Goal: Task Accomplishment & Management: Complete application form

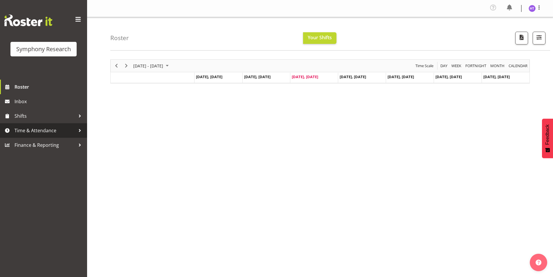
click at [44, 132] on span "Time & Attendance" at bounding box center [45, 130] width 61 height 9
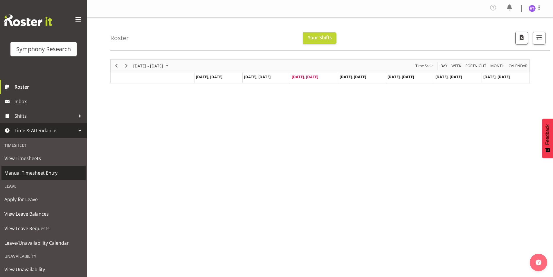
click at [40, 169] on span "Manual Timesheet Entry" at bounding box center [43, 172] width 78 height 9
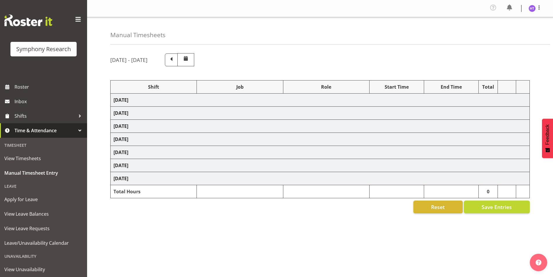
select select "1607"
select select "9636"
select select "57511"
select select "10527"
select select "45"
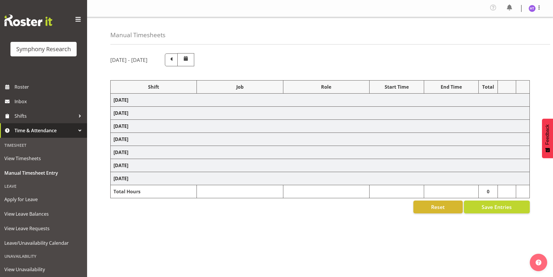
select select "41604"
select select "10499"
select select "45"
select select "103"
select select "10242"
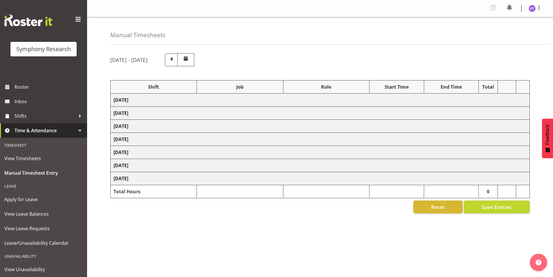
select select "45"
select select "11547"
select select "10499"
select select "45"
select select "41604"
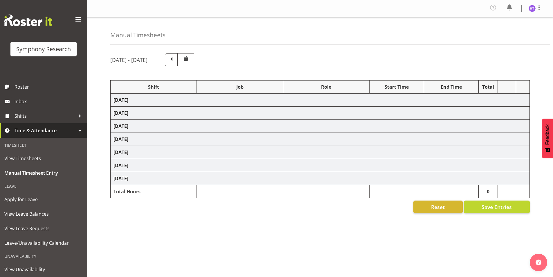
select select "10527"
select select "45"
select select "1607"
select select "7759"
select select "45"
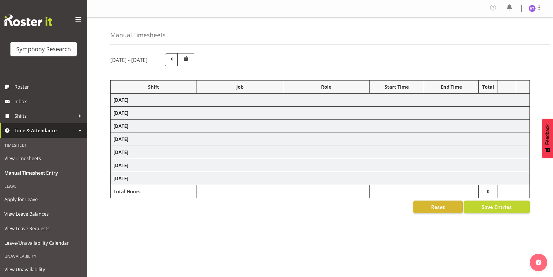
select select "56692"
select select "10499"
select select "45"
select select "41604"
select select "743"
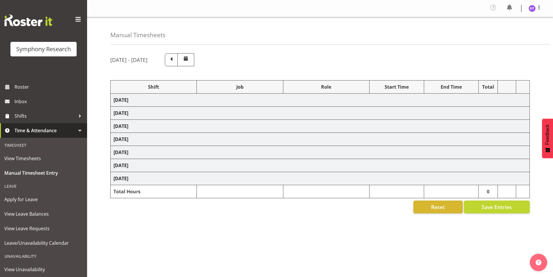
select select "45"
select select "48116"
select select "10527"
select select "45"
select select "1607"
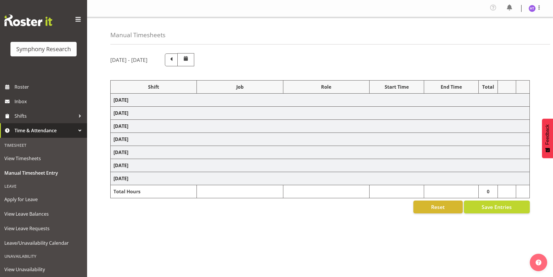
select select "10242"
select select "45"
select select "26078"
select select "9636"
select select "45"
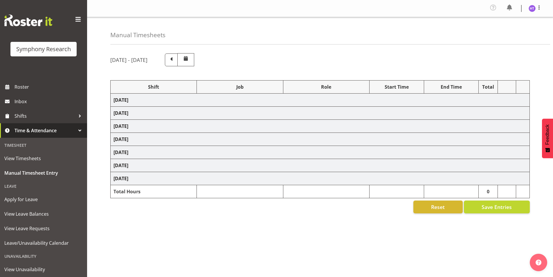
select select "56692"
select select "10549"
select select "45"
select select "41604"
select select "10499"
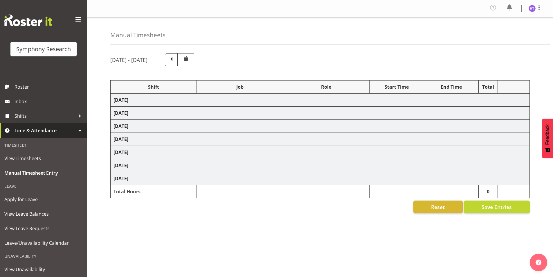
select select "45"
select select "11547"
select select "10527"
select select "45"
select select "41604"
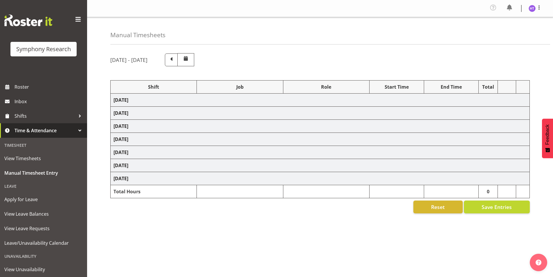
select select "10536"
select select "45"
select select "41604"
select select "10527"
select select "45"
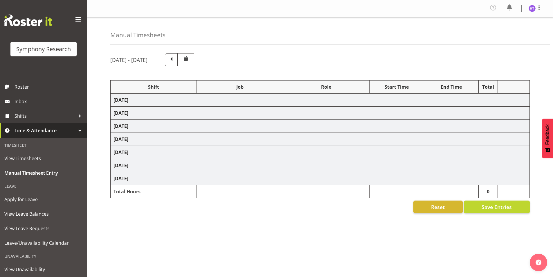
select select "11547"
select select "10499"
select select "45"
select select "41604"
select select "743"
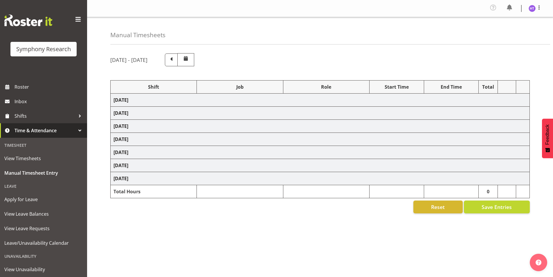
select select "45"
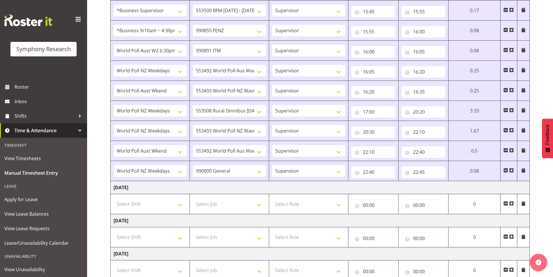
scroll to position [426, 0]
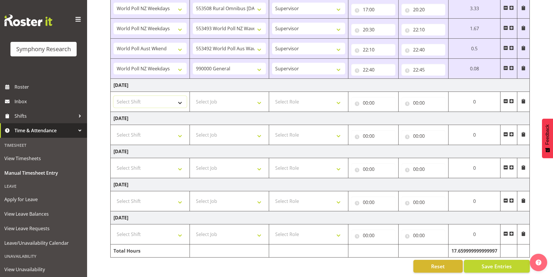
click at [147, 96] on select "Select Shift !!Weekend Residential (Roster IT Shift Label) *Business 9/10am ~ 4…" at bounding box center [149, 102] width 73 height 12
select select "1607"
click at [113, 96] on select "Select Shift !!Weekend Residential (Roster IT Shift Label) *Business 9/10am ~ 4…" at bounding box center [149, 102] width 73 height 12
click at [201, 100] on select "Select Job 550060 IF Admin 553492 World Poll Aus Wave 2 Main 2025 553493 World …" at bounding box center [229, 102] width 73 height 12
select select "10576"
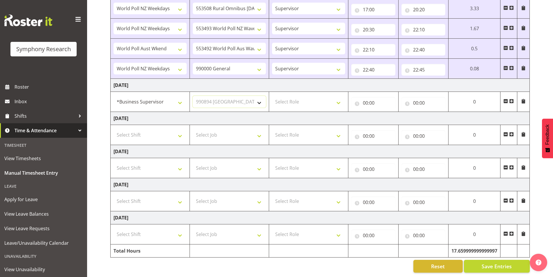
click at [193, 96] on select "Select Job 550060 IF Admin 553492 World Poll Aus Wave 2 Main 2025 553493 World …" at bounding box center [229, 102] width 73 height 12
click at [299, 101] on select "Select Role Interviewing Briefing Supervisor" at bounding box center [308, 102] width 73 height 12
select select "45"
click at [272, 96] on select "Select Role Interviewing Briefing Supervisor" at bounding box center [308, 102] width 73 height 12
click at [366, 100] on input "00:00" at bounding box center [373, 103] width 44 height 12
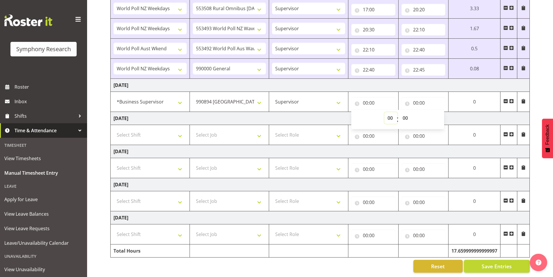
drag, startPoint x: 386, startPoint y: 115, endPoint x: 383, endPoint y: 115, distance: 3.2
click at [386, 115] on select "00 01 02 03 04 05 06 07 08 09 10 11 12 13 14 15 16 17 18 19 20 21 22 23" at bounding box center [390, 118] width 13 height 12
select select "15"
click at [384, 112] on select "00 01 02 03 04 05 06 07 08 09 10 11 12 13 14 15 16 17 18 19 20 21 22 23" at bounding box center [390, 118] width 13 height 12
type input "15:00"
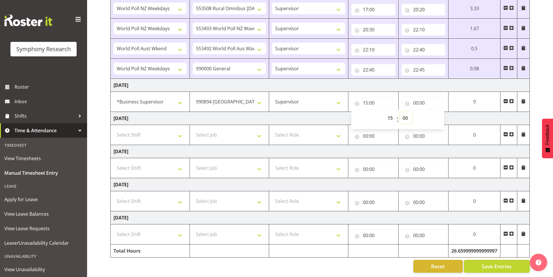
click at [405, 114] on select "00 01 02 03 04 05 06 07 08 09 10 11 12 13 14 15 16 17 18 19 20 21 22 23 24 25 2…" at bounding box center [405, 118] width 13 height 12
select select "50"
click at [412, 112] on select "00 01 02 03 04 05 06 07 08 09 10 11 12 13 14 15 16 17 18 19 20 21 22 23 24 25 2…" at bounding box center [405, 118] width 13 height 12
type input "15:50"
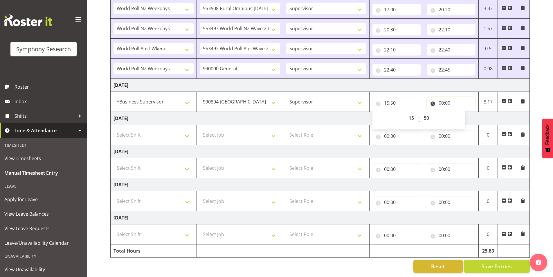
click at [441, 99] on input "00:00" at bounding box center [451, 103] width 48 height 12
click at [463, 116] on select "00 01 02 03 04 05 06 07 08 09 10 11 12 13 14 15 16 17 18 19 20 21 22 23" at bounding box center [466, 118] width 13 height 12
select select "16"
click at [460, 112] on select "00 01 02 03 04 05 06 07 08 09 10 11 12 13 14 15 16 17 18 19 20 21 22 23" at bounding box center [466, 118] width 13 height 12
type input "16:00"
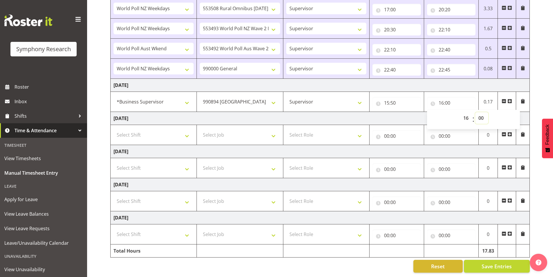
click at [480, 113] on select "00 01 02 03 04 05 06 07 08 09 10 11 12 13 14 15 16 17 18 19 20 21 22 23 24 25 2…" at bounding box center [481, 118] width 13 height 12
select select "10"
click at [475, 112] on select "00 01 02 03 04 05 06 07 08 09 10 11 12 13 14 15 16 17 18 19 20 21 22 23 24 25 2…" at bounding box center [481, 118] width 13 height 12
type input "16:10"
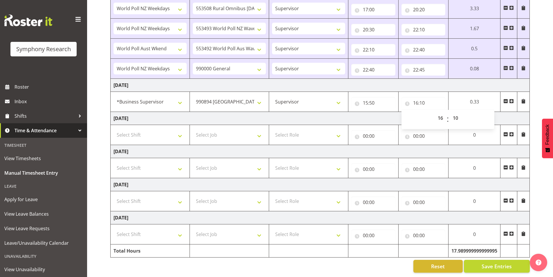
click at [511, 99] on span at bounding box center [511, 101] width 5 height 5
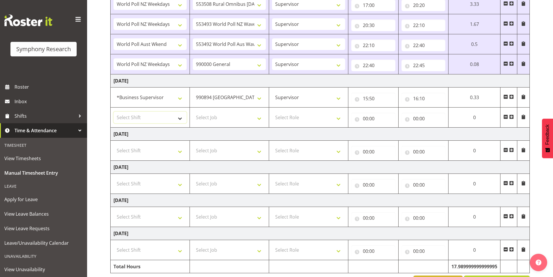
click at [144, 116] on select "Select Shift !!Weekend Residential (Roster IT Shift Label) *Business 9/10am ~ 4…" at bounding box center [149, 117] width 73 height 12
select select "1607"
click at [113, 111] on select "Select Shift !!Weekend Residential (Roster IT Shift Label) *Business 9/10am ~ 4…" at bounding box center [149, 117] width 73 height 12
click at [212, 120] on select "Select Job 550060 IF Admin 553492 World Poll Aus Wave 2 Main 2025 553493 World …" at bounding box center [229, 117] width 73 height 12
select select "9636"
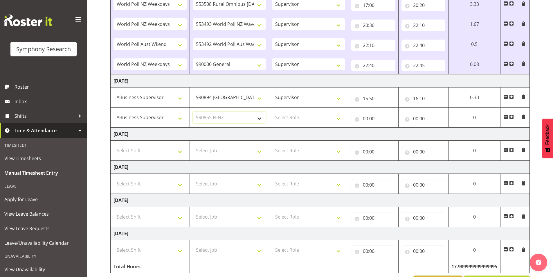
click at [193, 111] on select "Select Job 550060 IF Admin 553492 World Poll Aus Wave 2 Main 2025 553493 World …" at bounding box center [229, 117] width 73 height 12
click at [288, 115] on select "Select Role Interviewing Briefing Supervisor" at bounding box center [308, 117] width 73 height 12
select select "45"
click at [272, 111] on select "Select Role Interviewing Briefing Supervisor" at bounding box center [308, 117] width 73 height 12
click at [365, 118] on input "00:00" at bounding box center [373, 119] width 44 height 12
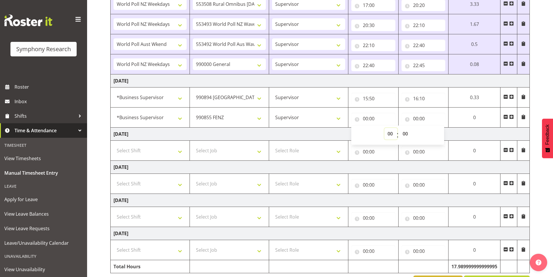
click at [389, 134] on select "00 01 02 03 04 05 06 07 08 09 10 11 12 13 14 15 16 17 18 19 20 21 22 23" at bounding box center [390, 134] width 13 height 12
select select "16"
click at [384, 128] on select "00 01 02 03 04 05 06 07 08 09 10 11 12 13 14 15 16 17 18 19 20 21 22 23" at bounding box center [390, 134] width 13 height 12
type input "16:00"
click at [408, 133] on select "00 01 02 03 04 05 06 07 08 09 10 11 12 13 14 15 16 17 18 19 20 21 22 23 24 25 2…" at bounding box center [405, 134] width 13 height 12
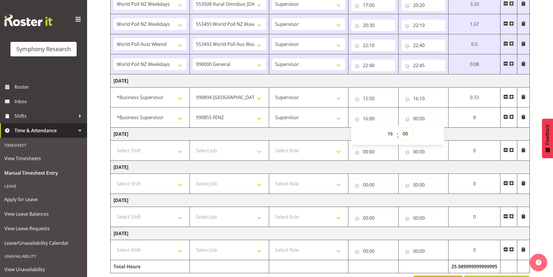
select select "10"
click at [399, 128] on select "00 01 02 03 04 05 06 07 08 09 10 11 12 13 14 15 16 17 18 19 20 21 22 23 24 25 2…" at bounding box center [405, 134] width 13 height 12
type input "16:10"
click at [417, 119] on input "00:00" at bounding box center [423, 119] width 44 height 12
click at [440, 135] on select "00 01 02 03 04 05 06 07 08 09 10 11 12 13 14 15 16 17 18 19 20 21 22 23" at bounding box center [440, 134] width 13 height 12
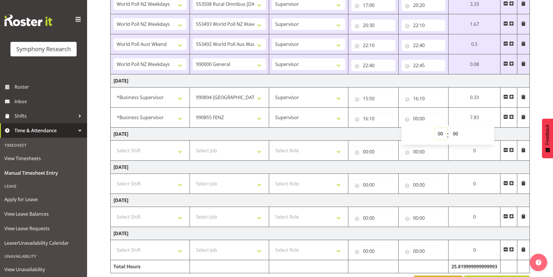
select select "17"
click at [434, 128] on select "00 01 02 03 04 05 06 07 08 09 10 11 12 13 14 15 16 17 18 19 20 21 22 23" at bounding box center [440, 134] width 13 height 12
type input "17:00"
click at [510, 118] on span at bounding box center [511, 116] width 5 height 5
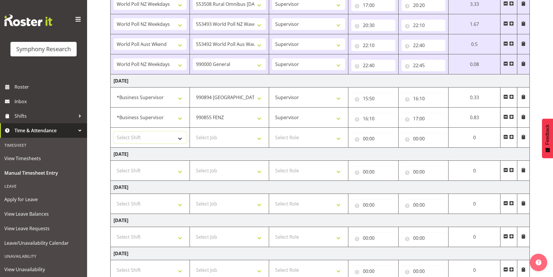
click at [133, 140] on select "Select Shift !!Weekend Residential (Roster IT Shift Label) *Business 9/10am ~ 4…" at bounding box center [149, 137] width 73 height 12
select select "56692"
click at [113, 131] on select "Select Shift !!Weekend Residential (Roster IT Shift Label) *Business 9/10am ~ 4…" at bounding box center [149, 137] width 73 height 12
click at [202, 136] on select "Select Job 550060 IF Admin 553492 World Poll Aus Wave 2 Main 2025 553493 World …" at bounding box center [229, 137] width 73 height 12
select select "10242"
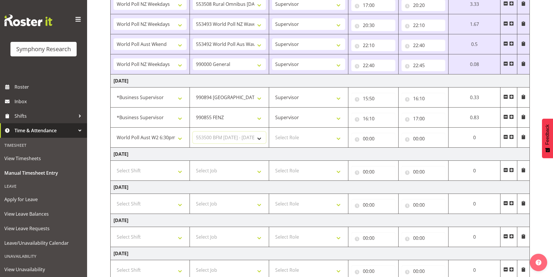
click at [193, 131] on select "Select Job 550060 IF Admin 553492 World Poll Aus Wave 2 Main 2025 553493 World …" at bounding box center [229, 137] width 73 height 12
click at [287, 132] on select "Select Role Interviewing Briefing Supervisor" at bounding box center [308, 137] width 73 height 12
select select "45"
click at [272, 131] on select "Select Role Interviewing Briefing Supervisor" at bounding box center [308, 137] width 73 height 12
click at [366, 139] on input "00:00" at bounding box center [373, 139] width 44 height 12
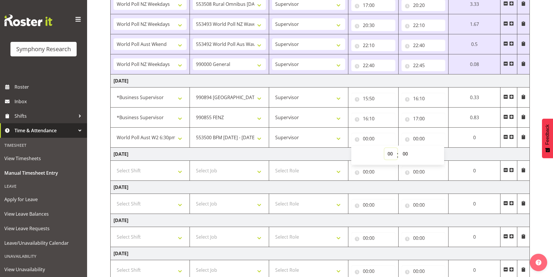
click at [388, 151] on select "00 01 02 03 04 05 06 07 08 09 10 11 12 13 14 15 16 17 18 19 20 21 22 23" at bounding box center [390, 154] width 13 height 12
select select "17"
click at [384, 148] on select "00 01 02 03 04 05 06 07 08 09 10 11 12 13 14 15 16 17 18 19 20 21 22 23" at bounding box center [390, 154] width 13 height 12
type input "17:00"
click at [416, 134] on input "00:00" at bounding box center [423, 139] width 44 height 12
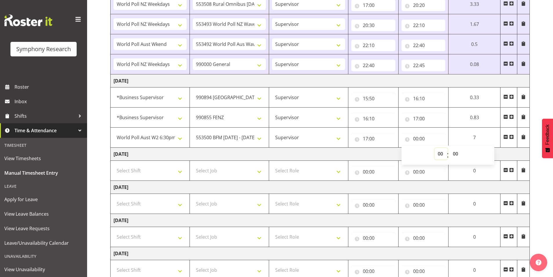
click at [438, 154] on select "00 01 02 03 04 05 06 07 08 09 10 11 12 13 14 15 16 17 18 19 20 21 22 23" at bounding box center [440, 154] width 13 height 12
select select "17"
click at [434, 148] on select "00 01 02 03 04 05 06 07 08 09 10 11 12 13 14 15 16 17 18 19 20 21 22 23" at bounding box center [440, 154] width 13 height 12
type input "17:00"
click at [453, 155] on select "00 01 02 03 04 05 06 07 08 09 10 11 12 13 14 15 16 17 18 19 20 21 22 23 24 25 2…" at bounding box center [456, 154] width 13 height 12
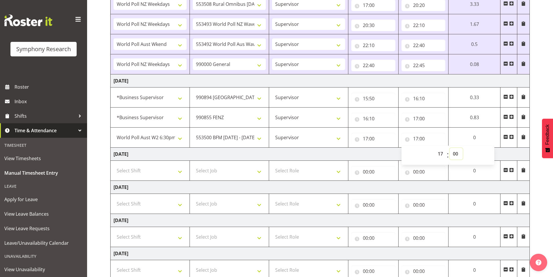
select select "15"
click at [450, 148] on select "00 01 02 03 04 05 06 07 08 09 10 11 12 13 14 15 16 17 18 19 20 21 22 23 24 25 2…" at bounding box center [456, 154] width 13 height 12
type input "17:15"
click at [511, 138] on span at bounding box center [511, 136] width 5 height 5
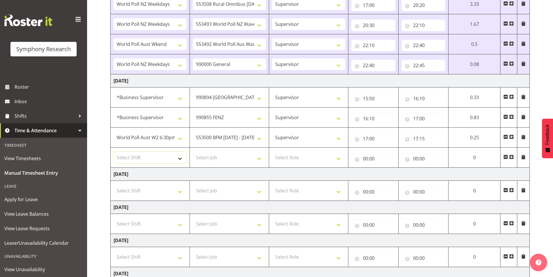
click at [135, 159] on select "Select Shift !!Weekend Residential (Roster IT Shift Label) *Business 9/10am ~ 4…" at bounding box center [149, 157] width 73 height 12
select select "41604"
click at [113, 151] on select "Select Shift !!Weekend Residential (Roster IT Shift Label) *Business 9/10am ~ 4…" at bounding box center [149, 157] width 73 height 12
click at [210, 154] on select "Select Job 550060 IF Admin 553492 World Poll Aus Wave 2 Main 2025 553493 World …" at bounding box center [229, 157] width 73 height 12
select select "10536"
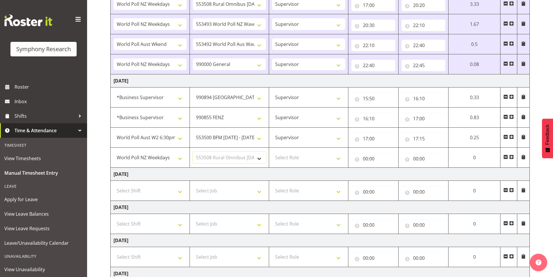
click at [193, 151] on select "Select Job 550060 IF Admin 553492 World Poll Aus Wave 2 Main 2025 553493 World …" at bounding box center [229, 157] width 73 height 12
click at [296, 157] on select "Select Role Interviewing Briefing Supervisor" at bounding box center [308, 157] width 73 height 12
select select "45"
click at [272, 151] on select "Select Role Interviewing Briefing Supervisor" at bounding box center [308, 157] width 73 height 12
click at [366, 158] on input "00:00" at bounding box center [373, 159] width 44 height 12
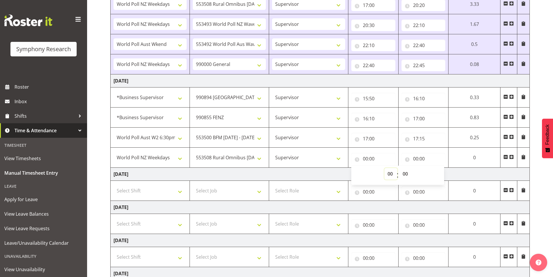
click at [387, 172] on select "00 01 02 03 04 05 06 07 08 09 10 11 12 13 14 15 16 17 18 19 20 21 22 23" at bounding box center [390, 174] width 13 height 12
select select "17"
click at [384, 168] on select "00 01 02 03 04 05 06 07 08 09 10 11 12 13 14 15 16 17 18 19 20 21 22 23" at bounding box center [390, 174] width 13 height 12
type input "17:00"
click at [405, 172] on select "00 01 02 03 04 05 06 07 08 09 10 11 12 13 14 15 16 17 18 19 20 21 22 23 24 25 2…" at bounding box center [405, 174] width 13 height 12
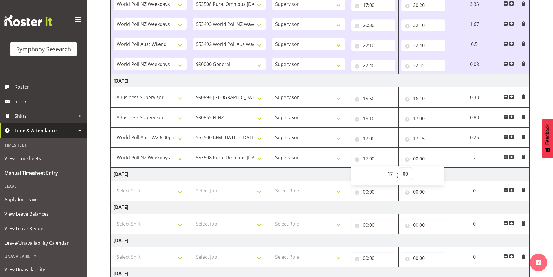
select select "15"
click at [399, 168] on select "00 01 02 03 04 05 06 07 08 09 10 11 12 13 14 15 16 17 18 19 20 21 22 23 24 25 2…" at bounding box center [405, 174] width 13 height 12
type input "17:15"
click at [416, 160] on input "00:00" at bounding box center [423, 159] width 44 height 12
click at [438, 175] on select "00 01 02 03 04 05 06 07 08 09 10 11 12 13 14 15 16 17 18 19 20 21 22 23" at bounding box center [440, 174] width 13 height 12
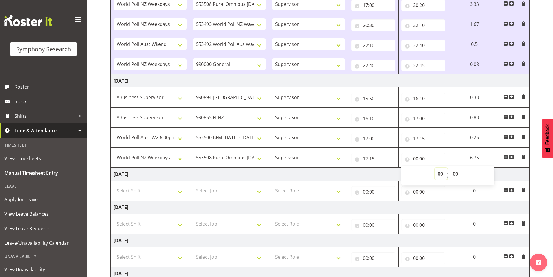
select select "22"
click at [434, 168] on select "00 01 02 03 04 05 06 07 08 09 10 11 12 13 14 15 16 17 18 19 20 21 22 23" at bounding box center [440, 174] width 13 height 12
type input "22:00"
click at [453, 173] on select "00 01 02 03 04 05 06 07 08 09 10 11 12 13 14 15 16 17 18 19 20 21 22 23 24 25 2…" at bounding box center [456, 174] width 13 height 12
select select "45"
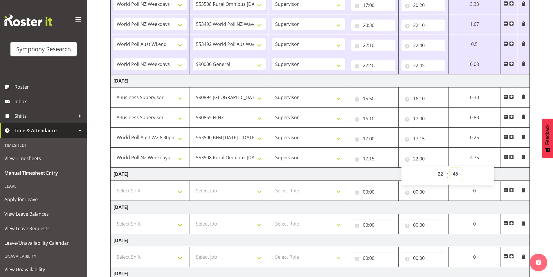
click at [450, 168] on select "00 01 02 03 04 05 06 07 08 09 10 11 12 13 14 15 16 17 18 19 20 21 22 23 24 25 2…" at bounding box center [456, 174] width 13 height 12
type input "22:45"
click at [512, 159] on span at bounding box center [511, 156] width 5 height 5
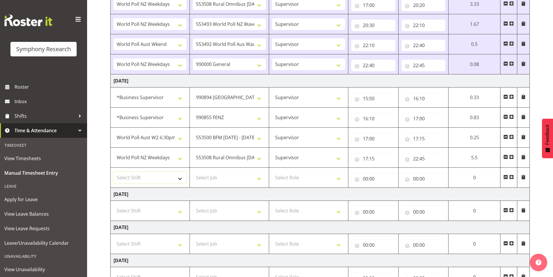
click at [149, 174] on select "Select Shift !!Weekend Residential (Roster IT Shift Label) *Business 9/10am ~ 4…" at bounding box center [149, 178] width 73 height 12
select select "11547"
click at [113, 172] on select "Select Shift !!Weekend Residential (Roster IT Shift Label) *Business 9/10am ~ 4…" at bounding box center [149, 178] width 73 height 12
click at [205, 176] on select "Select Job 550060 IF Admin 553492 World Poll Aus Wave 2 Main 2025 553493 World …" at bounding box center [229, 178] width 73 height 12
select select "7759"
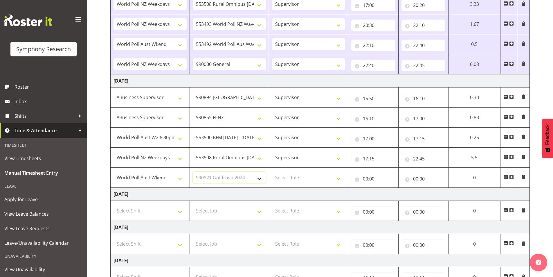
click at [193, 172] on select "Select Job 550060 IF Admin 553492 World Poll Aus Wave 2 Main 2025 553493 World …" at bounding box center [229, 178] width 73 height 12
click at [285, 174] on select "Select Role Interviewing Briefing Supervisor" at bounding box center [308, 178] width 73 height 12
select select "45"
click at [272, 172] on select "Select Role Interviewing Briefing Supervisor" at bounding box center [308, 178] width 73 height 12
click at [366, 178] on input "00:00" at bounding box center [373, 179] width 44 height 12
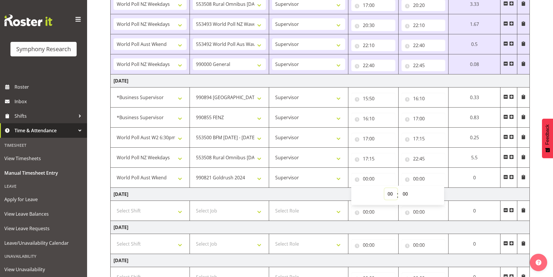
click at [386, 192] on select "00 01 02 03 04 05 06 07 08 09 10 11 12 13 14 15 16 17 18 19 20 21 22 23" at bounding box center [390, 194] width 13 height 12
select select "22"
click at [384, 188] on select "00 01 02 03 04 05 06 07 08 09 10 11 12 13 14 15 16 17 18 19 20 21 22 23" at bounding box center [390, 194] width 13 height 12
type input "22:00"
click at [403, 192] on select "00 01 02 03 04 05 06 07 08 09 10 11 12 13 14 15 16 17 18 19 20 21 22 23 24 25 2…" at bounding box center [405, 194] width 13 height 12
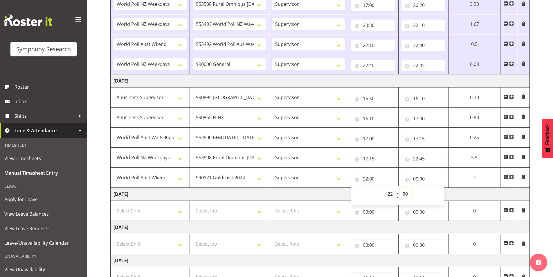
select select "45"
click at [399, 188] on select "00 01 02 03 04 05 06 07 08 09 10 11 12 13 14 15 16 17 18 19 20 21 22 23 24 25 2…" at bounding box center [405, 194] width 13 height 12
type input "22:45"
click at [417, 182] on input "00:00" at bounding box center [423, 179] width 44 height 12
click at [441, 195] on select "00 01 02 03 04 05 06 07 08 09 10 11 12 13 14 15 16 17 18 19 20 21 22 23" at bounding box center [440, 194] width 13 height 12
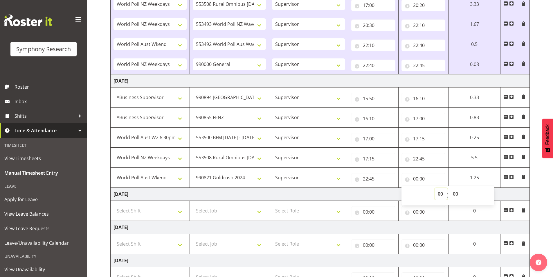
select select "22"
click at [436, 188] on select "00 01 02 03 04 05 06 07 08 09 10 11 12 13 14 15 16 17 18 19 20 21 22 23" at bounding box center [440, 194] width 13 height 12
type input "22:00"
click at [456, 193] on select "00 01 02 03 04 05 06 07 08 09 10 11 12 13 14 15 16 17 18 19 20 21 22 23 24 25 2…" at bounding box center [458, 194] width 13 height 12
select select "55"
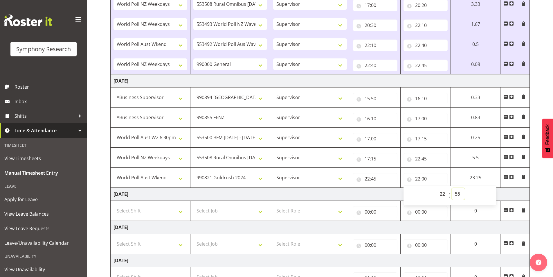
click at [452, 188] on select "00 01 02 03 04 05 06 07 08 09 10 11 12 13 14 15 16 17 18 19 20 21 22 23 24 25 2…" at bounding box center [458, 194] width 13 height 12
type input "22:55"
click at [511, 175] on span at bounding box center [511, 176] width 5 height 5
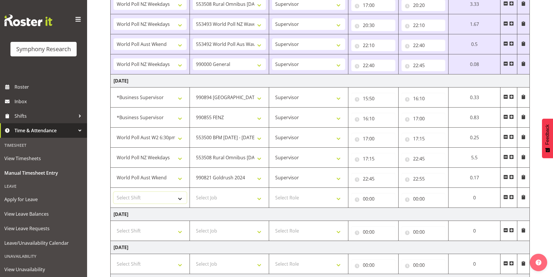
click at [131, 194] on select "Select Shift !!Weekend Residential (Roster IT Shift Label) *Business 9/10am ~ 4…" at bounding box center [149, 198] width 73 height 12
select select "41604"
click at [113, 192] on select "Select Shift !!Weekend Residential (Roster IT Shift Label) *Business 9/10am ~ 4…" at bounding box center [149, 198] width 73 height 12
click at [211, 195] on select "Select Job 550060 IF Admin 553492 World Poll Aus Wave 2 Main 2025 553493 World …" at bounding box center [229, 198] width 73 height 12
select select "743"
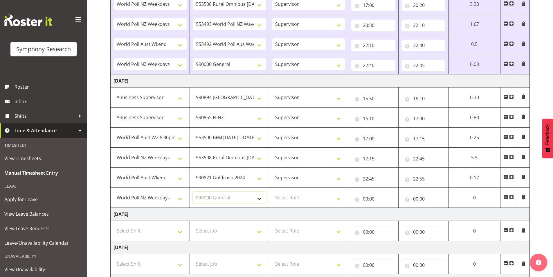
click at [193, 192] on select "Select Job 550060 IF Admin 553492 World Poll Aus Wave 2 Main 2025 553493 World …" at bounding box center [229, 198] width 73 height 12
click at [297, 200] on select "Select Role Interviewing Briefing Supervisor" at bounding box center [308, 198] width 73 height 12
select select "45"
click at [272, 192] on select "Select Role Interviewing Briefing Supervisor" at bounding box center [308, 198] width 73 height 12
click at [365, 200] on input "00:00" at bounding box center [373, 199] width 44 height 12
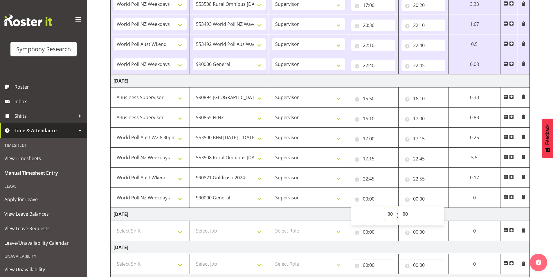
click at [389, 212] on select "00 01 02 03 04 05 06 07 08 09 10 11 12 13 14 15 16 17 18 19 20 21 22 23" at bounding box center [390, 214] width 13 height 12
select select "22"
click at [384, 208] on select "00 01 02 03 04 05 06 07 08 09 10 11 12 13 14 15 16 17 18 19 20 21 22 23" at bounding box center [390, 214] width 13 height 12
type input "22:00"
click at [405, 214] on select "00 01 02 03 04 05 06 07 08 09 10 11 12 13 14 15 16 17 18 19 20 21 22 23 24 25 2…" at bounding box center [405, 214] width 13 height 12
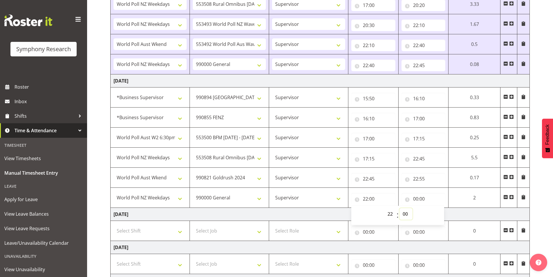
select select "55"
click at [399, 208] on select "00 01 02 03 04 05 06 07 08 09 10 11 12 13 14 15 16 17 18 19 20 21 22 23 24 25 2…" at bounding box center [405, 214] width 13 height 12
type input "22:55"
click at [415, 198] on input "00:00" at bounding box center [423, 199] width 44 height 12
click at [439, 215] on select "00 01 02 03 04 05 06 07 08 09 10 11 12 13 14 15 16 17 18 19 20 21 22 23" at bounding box center [440, 214] width 13 height 12
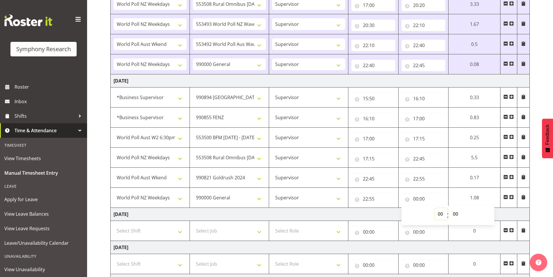
select select "23"
click at [434, 208] on select "00 01 02 03 04 05 06 07 08 09 10 11 12 13 14 15 16 17 18 19 20 21 22 23" at bounding box center [440, 214] width 13 height 12
type input "23:00"
click at [451, 214] on select "00 01 02 03 04 05 06 07 08 09 10 11 12 13 14 15 16 17 18 19 20 21 22 23 24 25 2…" at bounding box center [456, 214] width 13 height 12
select select "5"
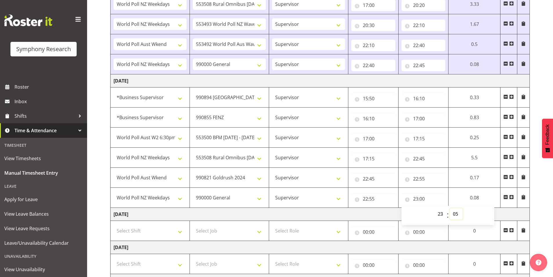
click at [450, 208] on select "00 01 02 03 04 05 06 07 08 09 10 11 12 13 14 15 16 17 18 19 20 21 22 23 24 25 2…" at bounding box center [456, 214] width 13 height 12
type input "23:05"
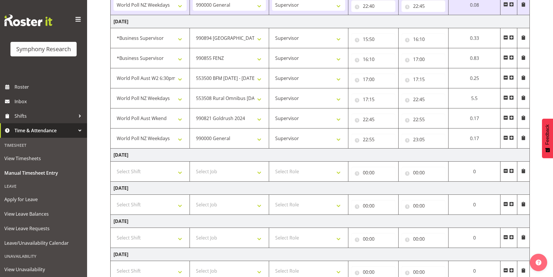
scroll to position [526, 0]
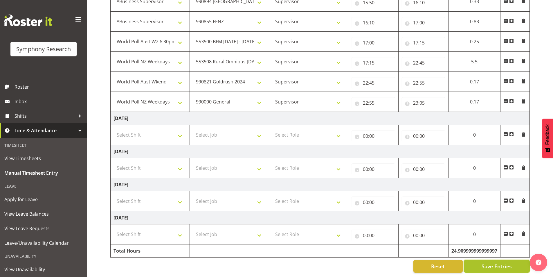
click at [482, 265] on span "Save Entries" at bounding box center [496, 266] width 30 height 8
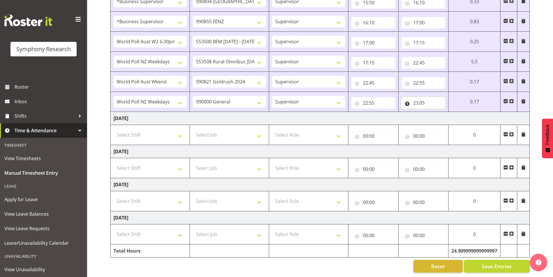
click at [421, 98] on input "23:05" at bounding box center [423, 103] width 44 height 12
click at [456, 113] on select "00 01 02 03 04 05 06 07 08 09 10 11 12 13 14 15 16 17 18 19 20 21 22 23 24 25 2…" at bounding box center [456, 118] width 13 height 12
select select "15"
click at [450, 112] on select "00 01 02 03 04 05 06 07 08 09 10 11 12 13 14 15 16 17 18 19 20 21 22 23 24 25 2…" at bounding box center [456, 118] width 13 height 12
type input "23:15"
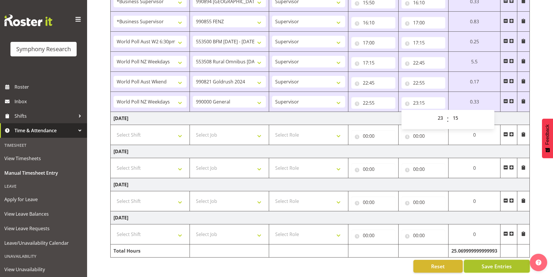
click at [488, 267] on button "Save Entries" at bounding box center [497, 265] width 66 height 13
